Goal: Task Accomplishment & Management: Complete application form

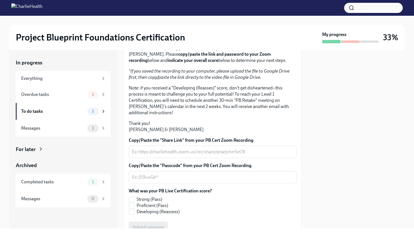
scroll to position [135, 0]
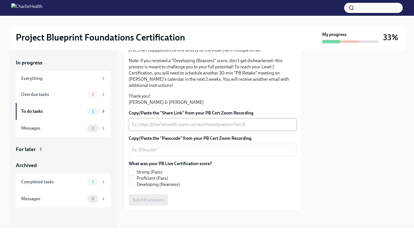
click at [182, 126] on textarea "Copy/Paste the "Share Link" from your PB Cert Zoom Recording" at bounding box center [212, 124] width 161 height 7
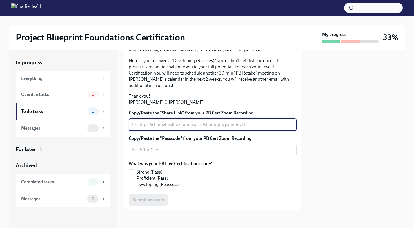
paste textarea "[URL][DOMAIN_NAME]"
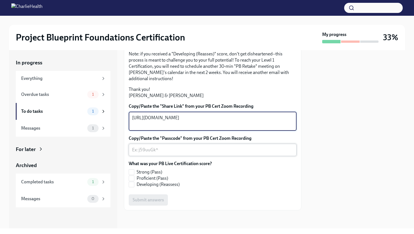
type textarea "[URL][DOMAIN_NAME]"
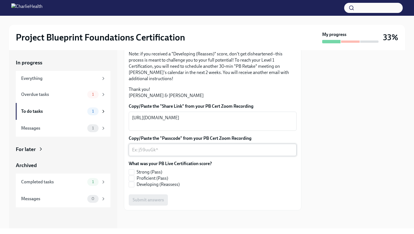
click at [178, 152] on div "x ​" at bounding box center [213, 150] width 168 height 12
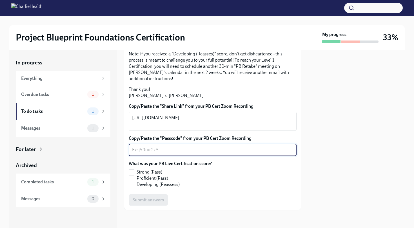
paste textarea "Passcode: iHn!z0OX"
type textarea "Passcode: iHn!z0OX"
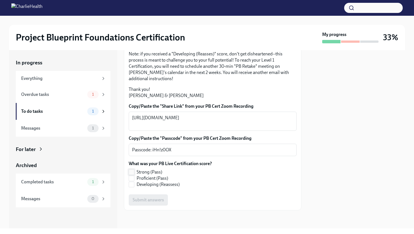
click at [134, 175] on span at bounding box center [132, 173] width 6 height 6
click at [134, 175] on input "Strong (Pass)" at bounding box center [131, 172] width 5 height 5
checkbox input "true"
click at [147, 203] on span "Submit answers" at bounding box center [148, 200] width 31 height 6
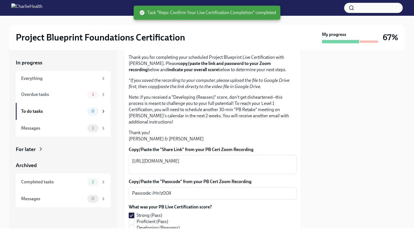
scroll to position [0, 0]
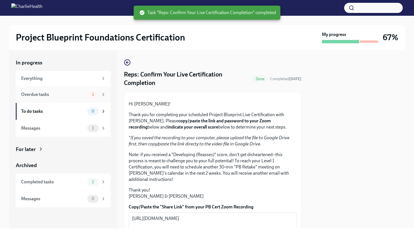
click at [91, 96] on span "1" at bounding box center [93, 94] width 8 height 4
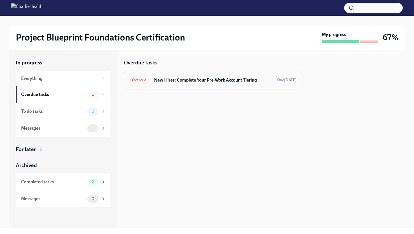
click at [207, 81] on h6 "New Hires: Complete Your Pre-Work Account Tiering" at bounding box center [213, 80] width 119 height 6
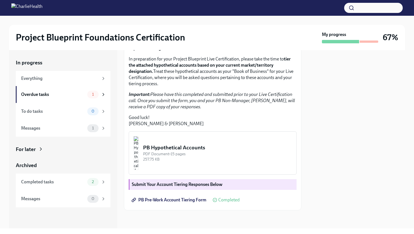
scroll to position [130, 0]
click at [102, 133] on div "Messages 1" at bounding box center [63, 128] width 95 height 17
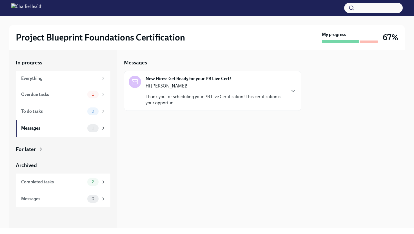
click at [214, 96] on p "Thank you for scheduling your PB Live Certification! This certification is your…" at bounding box center [216, 100] width 140 height 12
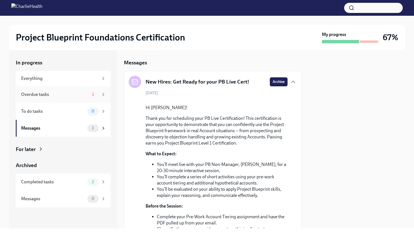
click at [92, 91] on div "1" at bounding box center [92, 95] width 11 height 8
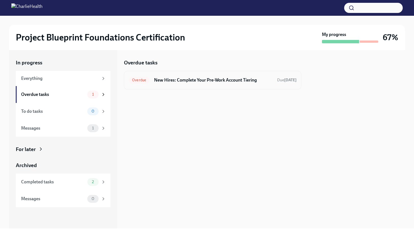
click at [156, 81] on h6 "New Hires: Complete Your Pre-Work Account Tiering" at bounding box center [213, 80] width 119 height 6
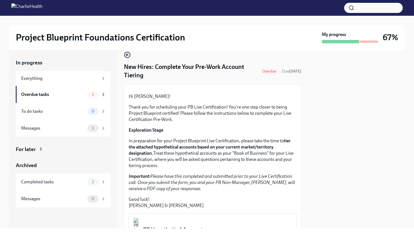
scroll to position [130, 0]
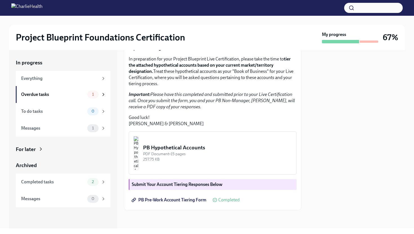
click at [232, 148] on div "PB Hypothetical Accounts" at bounding box center [217, 147] width 149 height 7
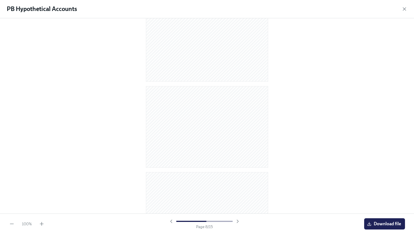
scroll to position [1101, 0]
click at [398, 10] on div "PB Hypothetical Accounts" at bounding box center [207, 9] width 414 height 18
click at [405, 10] on icon "button" at bounding box center [405, 9] width 6 height 6
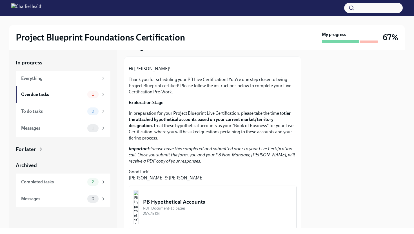
scroll to position [0, 0]
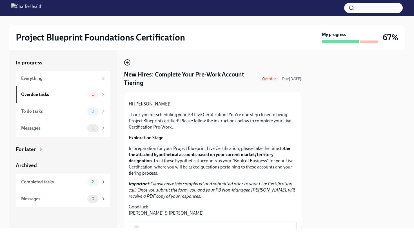
click at [127, 63] on icon "button" at bounding box center [126, 62] width 1 height 2
